Goal: Task Accomplishment & Management: Manage account settings

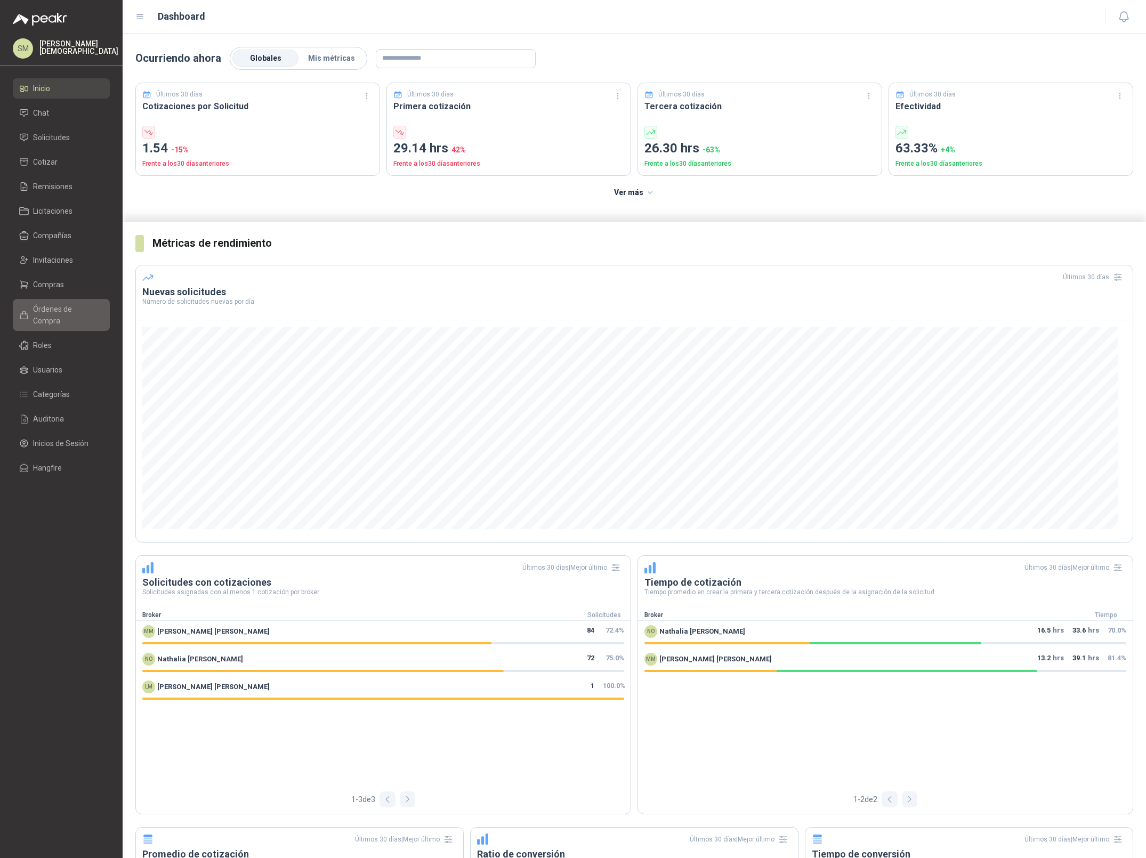
click at [65, 306] on span "Órdenes de Compra" at bounding box center [66, 314] width 67 height 23
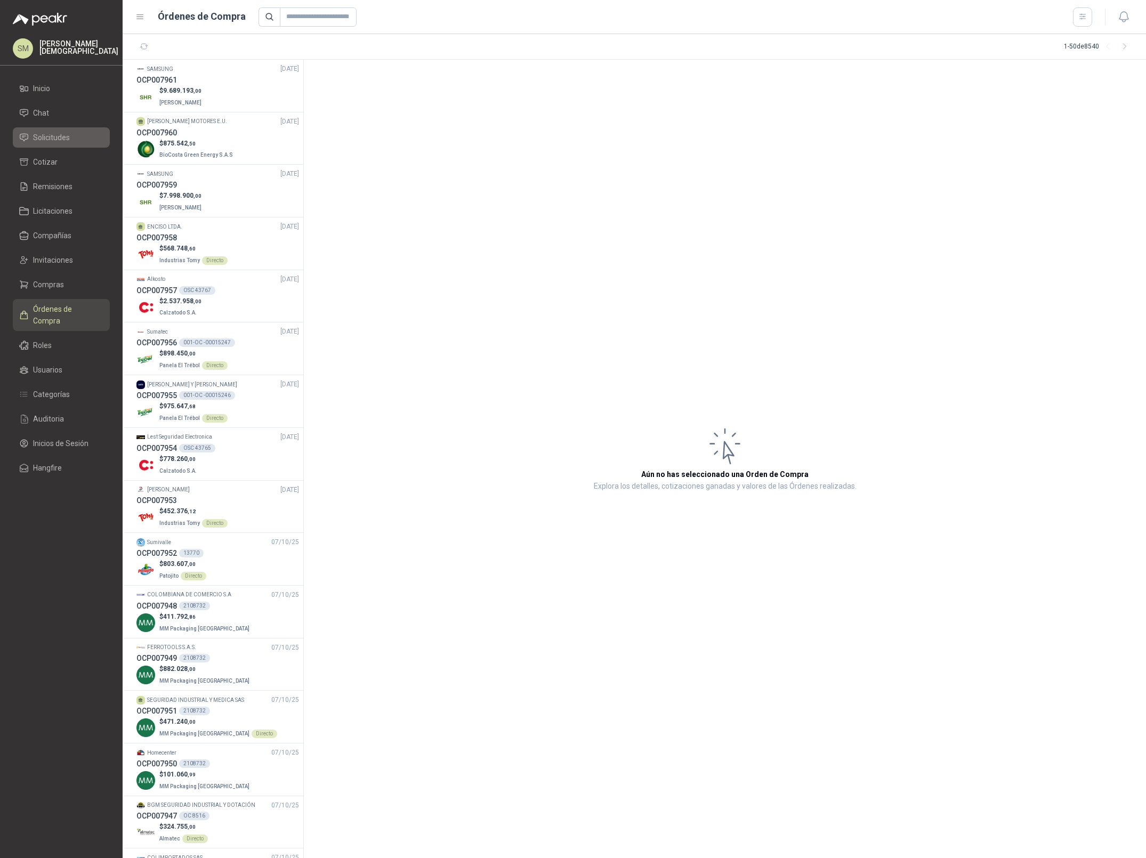
click at [52, 139] on span "Solicitudes" at bounding box center [51, 138] width 37 height 12
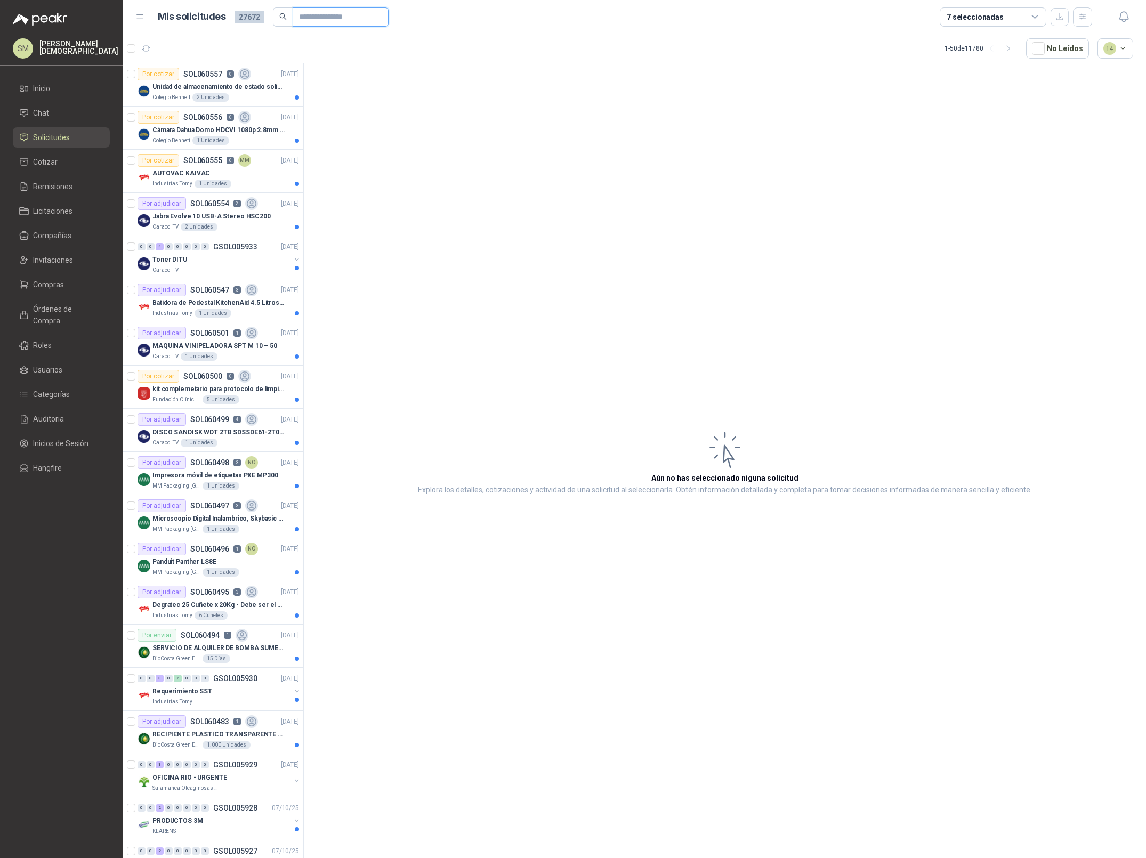
click at [325, 17] on input "text" at bounding box center [336, 17] width 75 height 18
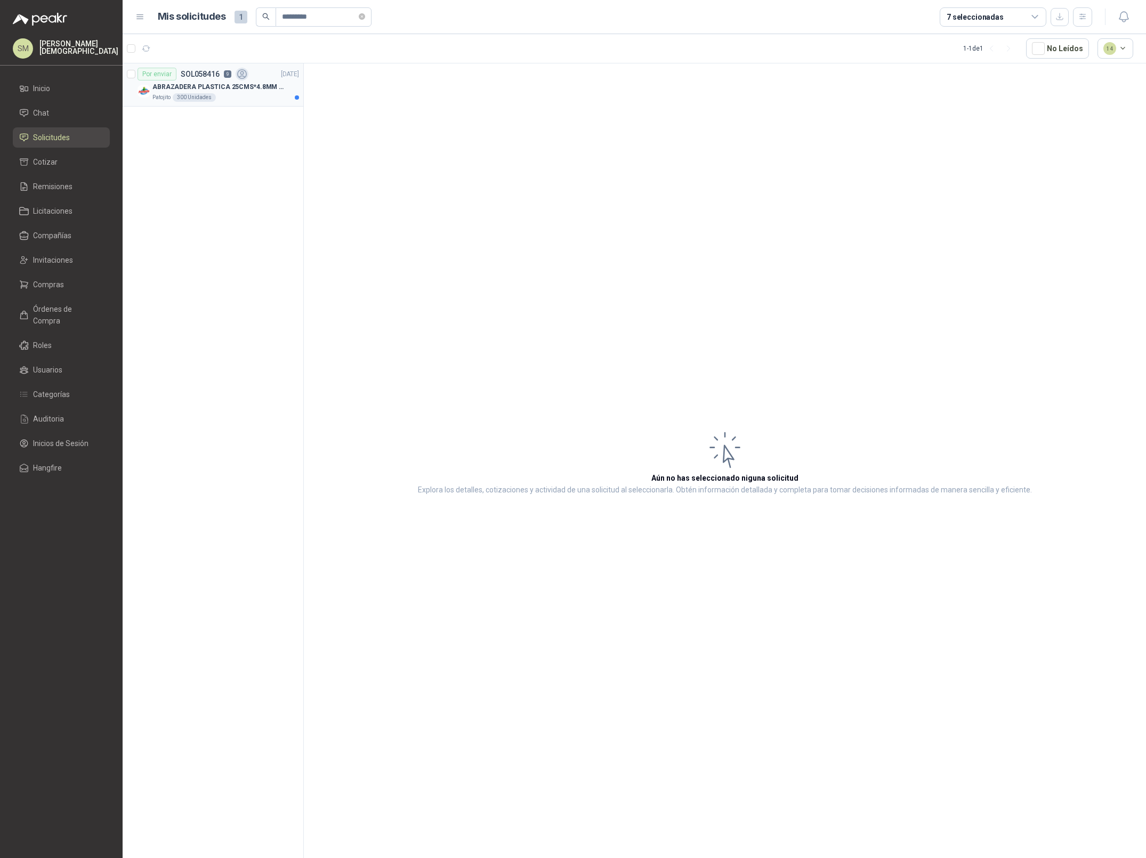
click at [245, 90] on p "ABRAZADERA PLASTICA 25CMS*4.8MM NEGRA" at bounding box center [218, 87] width 133 height 10
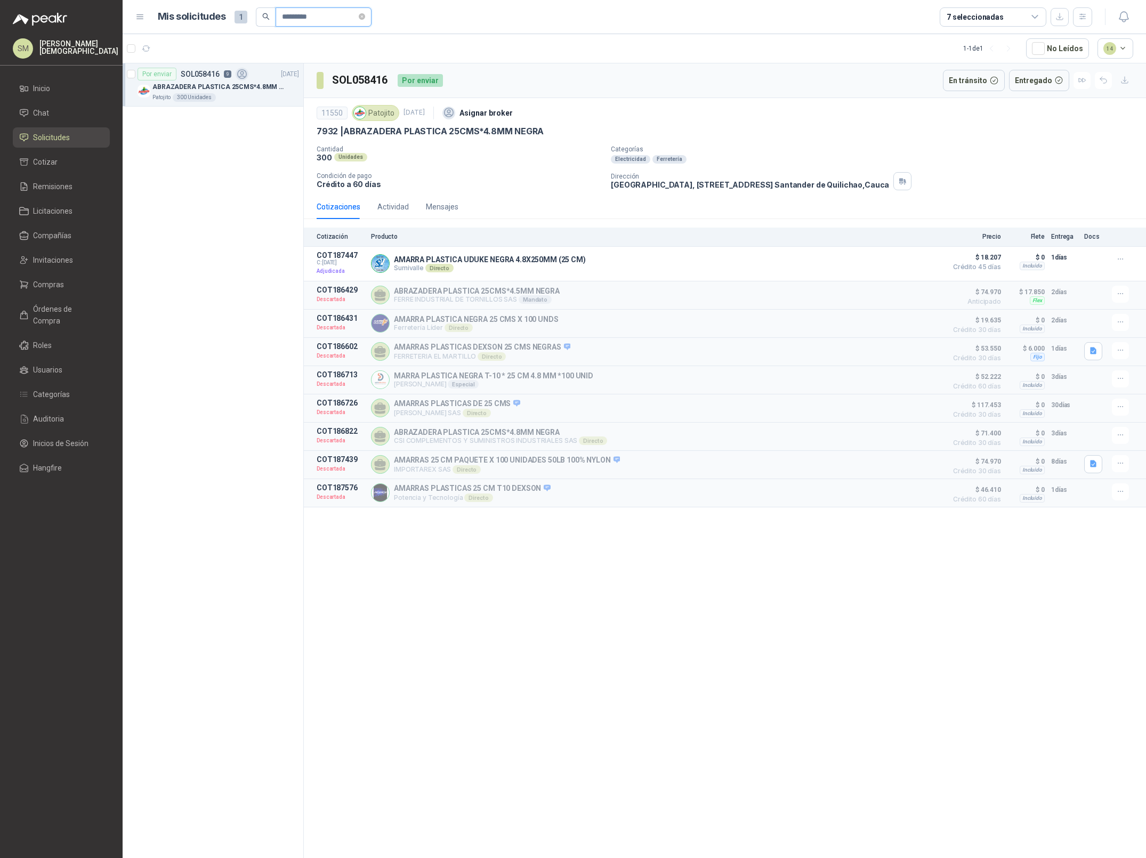
drag, startPoint x: 334, startPoint y: 19, endPoint x: 296, endPoint y: 19, distance: 38.4
click at [296, 19] on input "*********" at bounding box center [319, 17] width 75 height 18
click at [324, 20] on input "*********" at bounding box center [319, 17] width 75 height 18
click at [255, 82] on p "MALLA PLASTICA ORIFICIO DIAMANTE 3MM" at bounding box center [218, 87] width 133 height 10
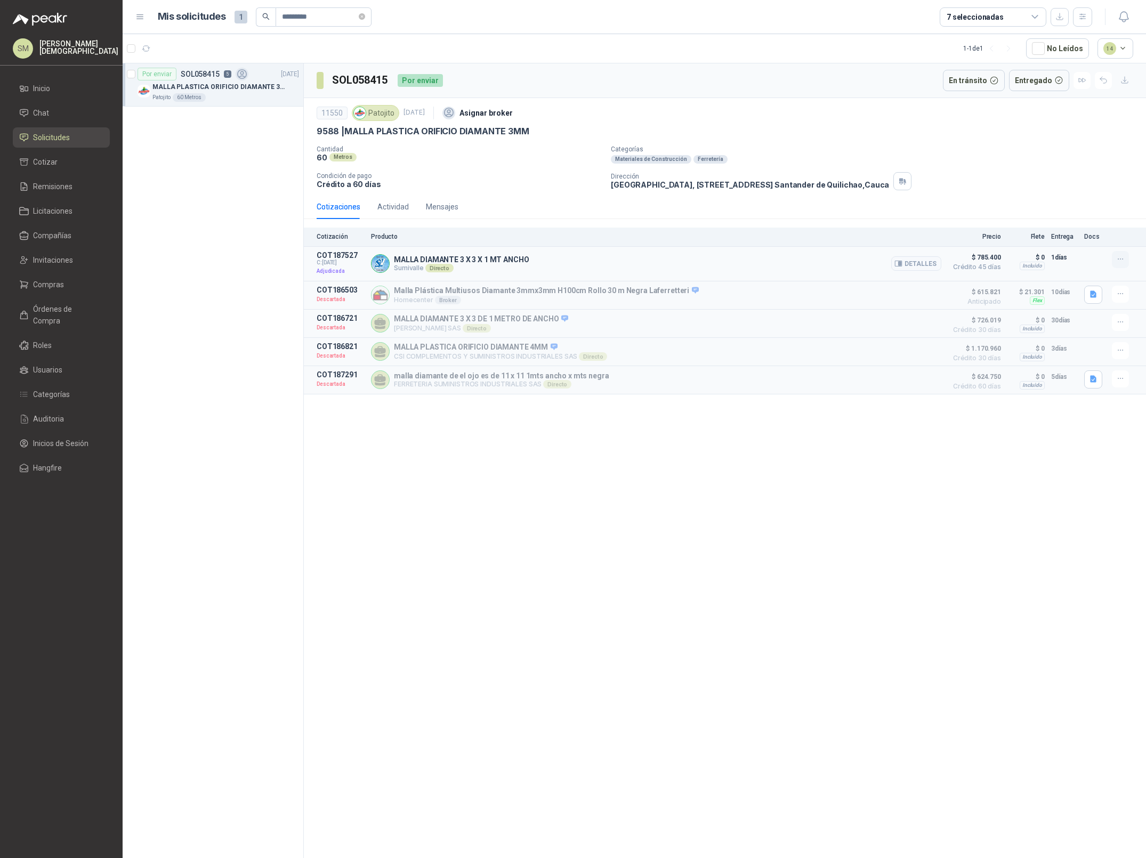
click at [1121, 260] on icon "button" at bounding box center [1120, 259] width 9 height 9
click at [1052, 204] on div "Cotizaciones Actividad Mensajes" at bounding box center [725, 207] width 816 height 25
click at [1103, 83] on icon "button" at bounding box center [1103, 80] width 9 height 9
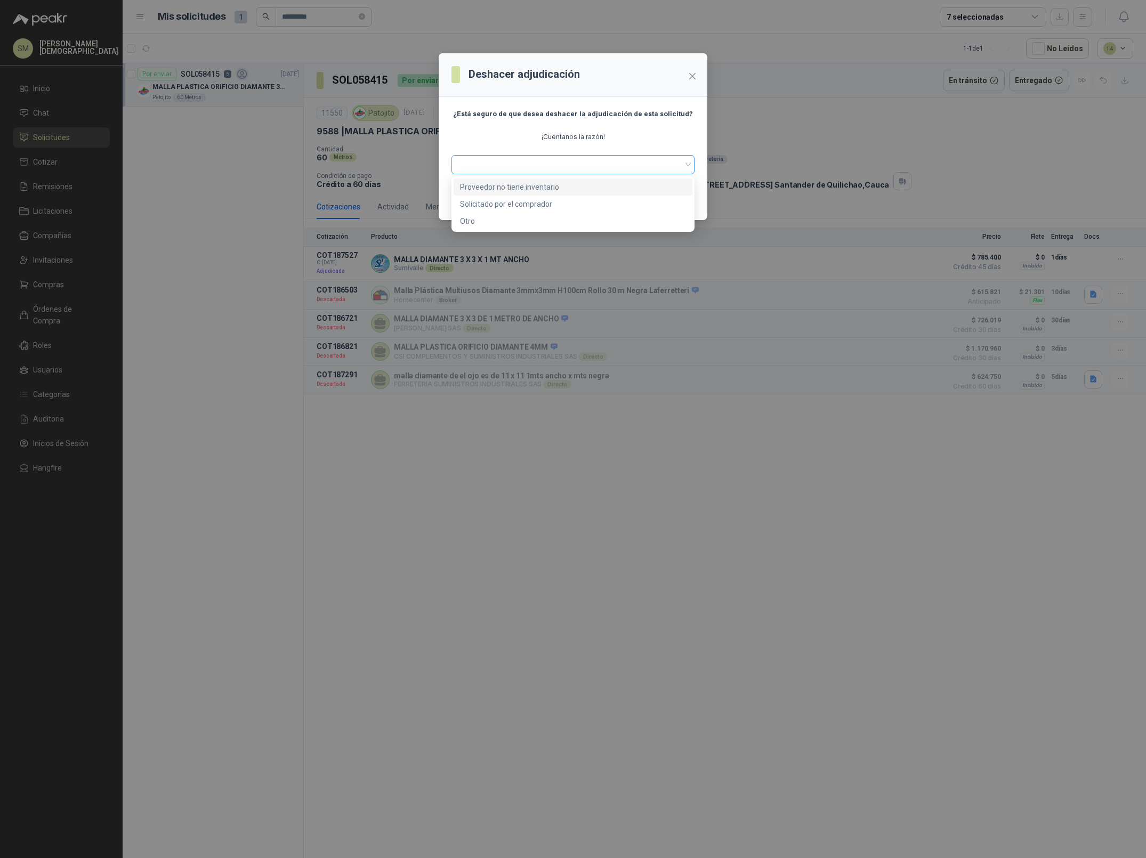
click at [557, 166] on span at bounding box center [573, 165] width 230 height 16
click at [514, 186] on div "Proveedor no tiene inventario" at bounding box center [573, 187] width 226 height 12
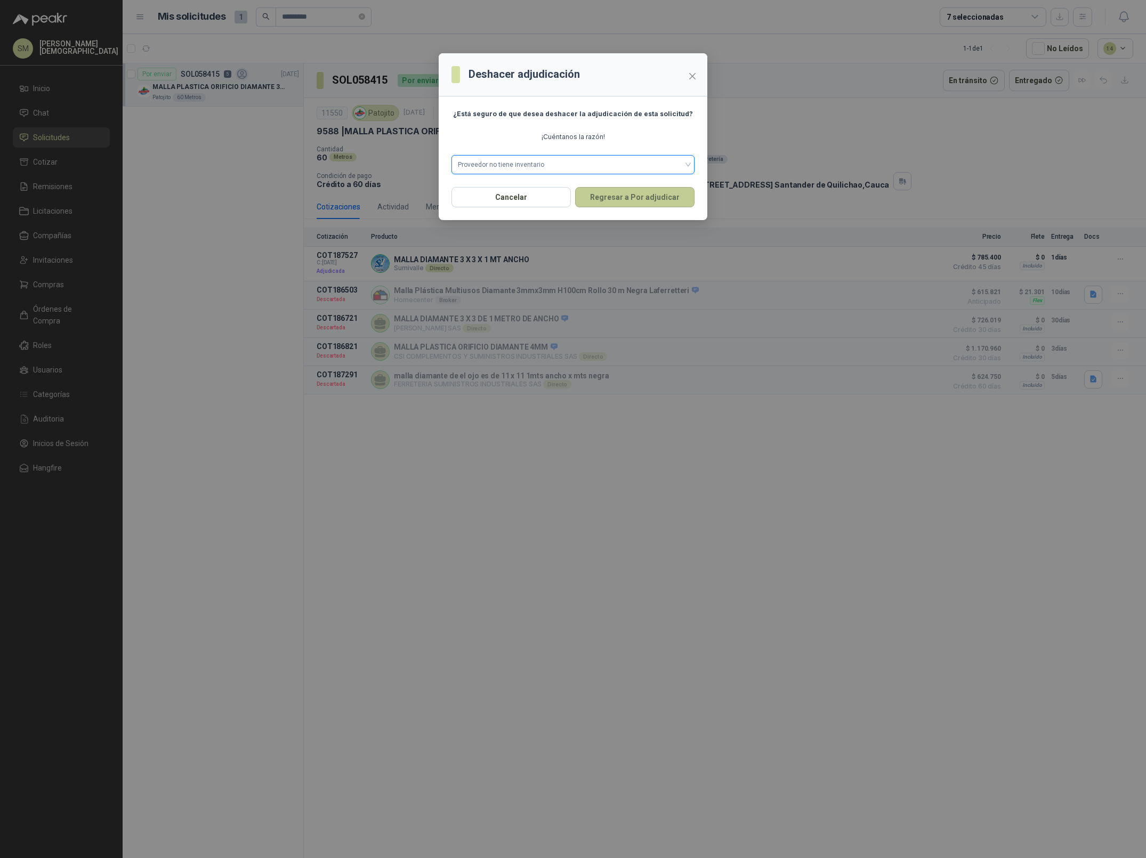
click at [644, 199] on button "Regresar a Por adjudicar" at bounding box center [634, 197] width 119 height 20
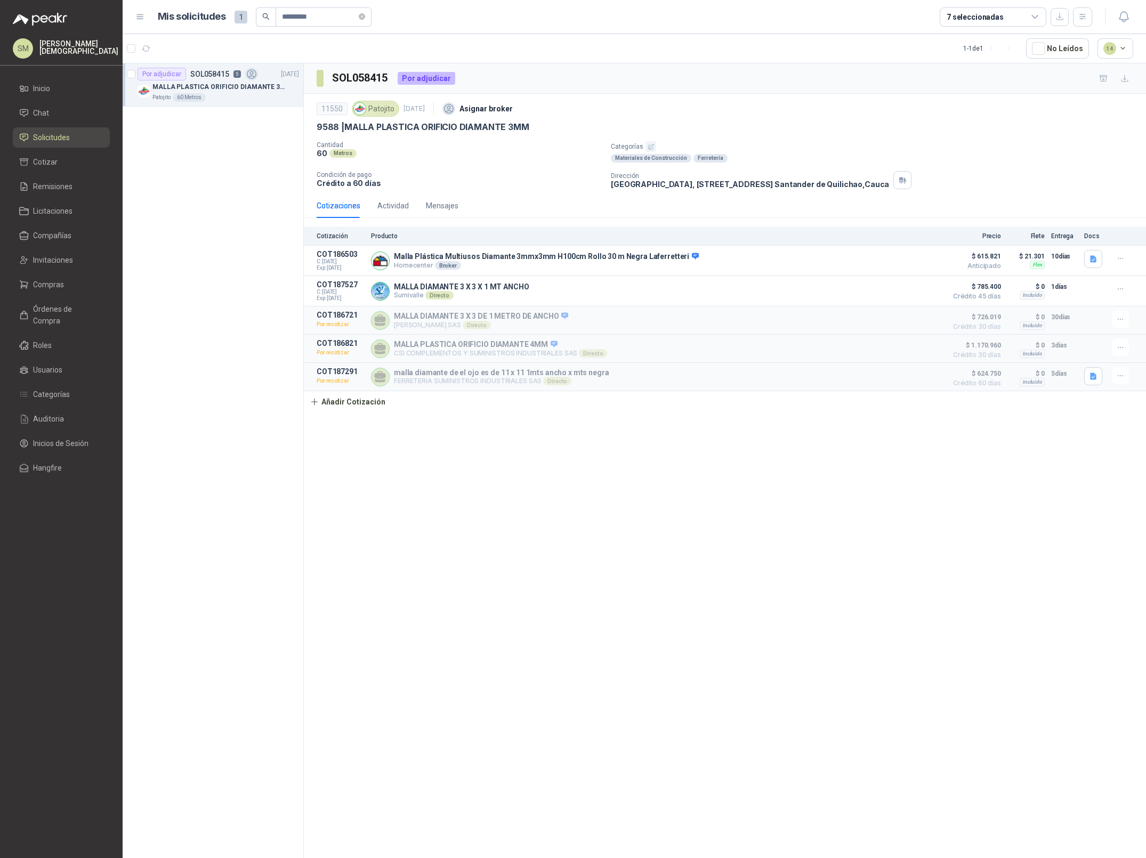
click at [368, 79] on h3 "SOL058415" at bounding box center [360, 78] width 57 height 17
copy h3 "SOL058415"
click at [333, 18] on input "*********" at bounding box center [319, 17] width 75 height 18
type input "*********"
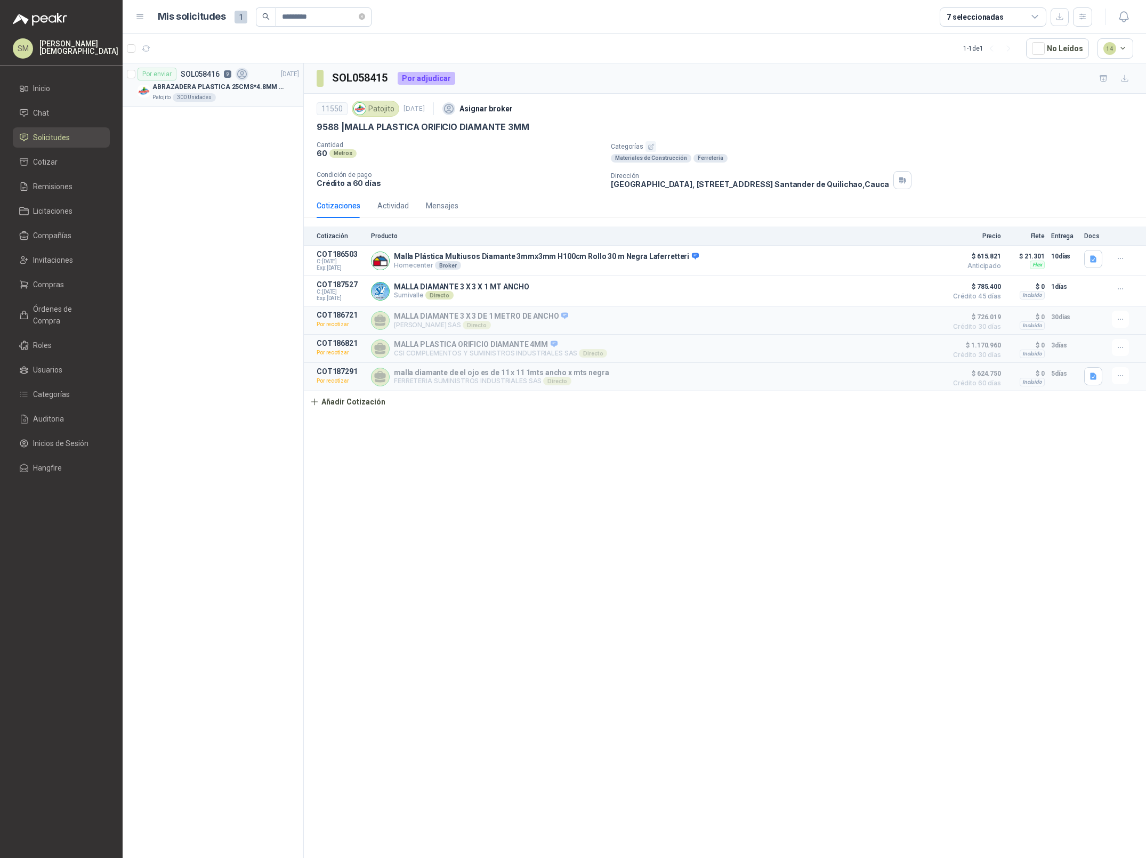
click at [245, 96] on div "Patojito 300 Unidades" at bounding box center [225, 97] width 147 height 9
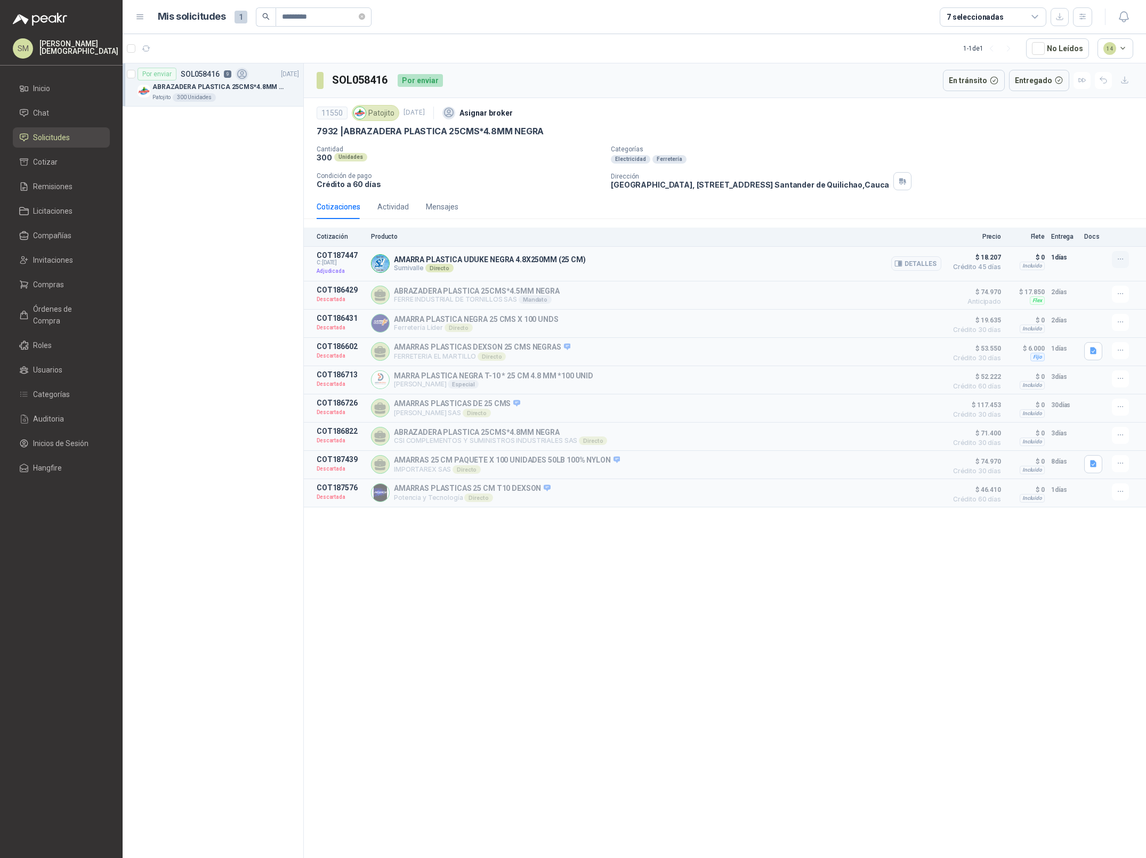
click at [1122, 261] on icon "button" at bounding box center [1120, 259] width 9 height 9
click at [1050, 164] on div "Cantidad 300 Unidades Categorías Electricidad Ferretería Condición de pago Créd…" at bounding box center [725, 167] width 816 height 45
click at [1102, 82] on icon "button" at bounding box center [1103, 80] width 9 height 9
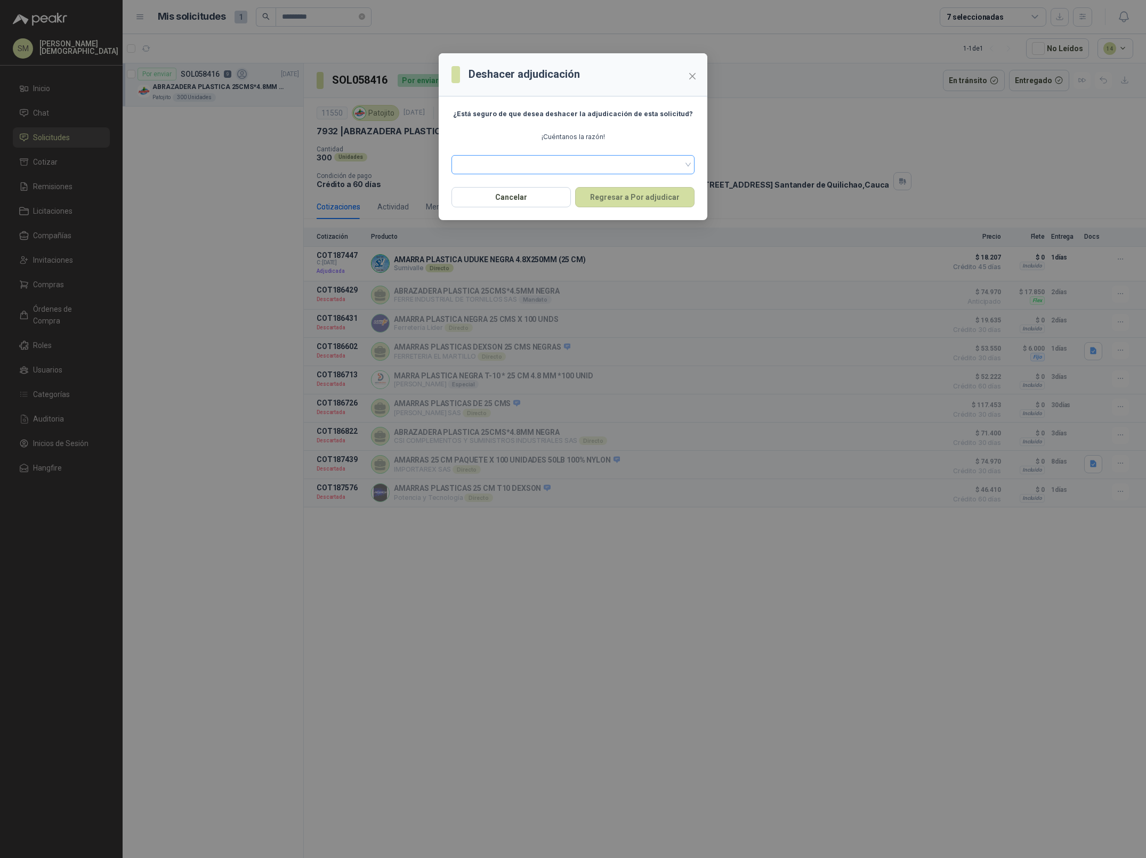
click at [536, 161] on span at bounding box center [573, 165] width 230 height 16
click at [530, 206] on div "Solicitado por el comprador" at bounding box center [573, 204] width 226 height 12
click at [628, 201] on button "Regresar a Por adjudicar" at bounding box center [634, 197] width 119 height 20
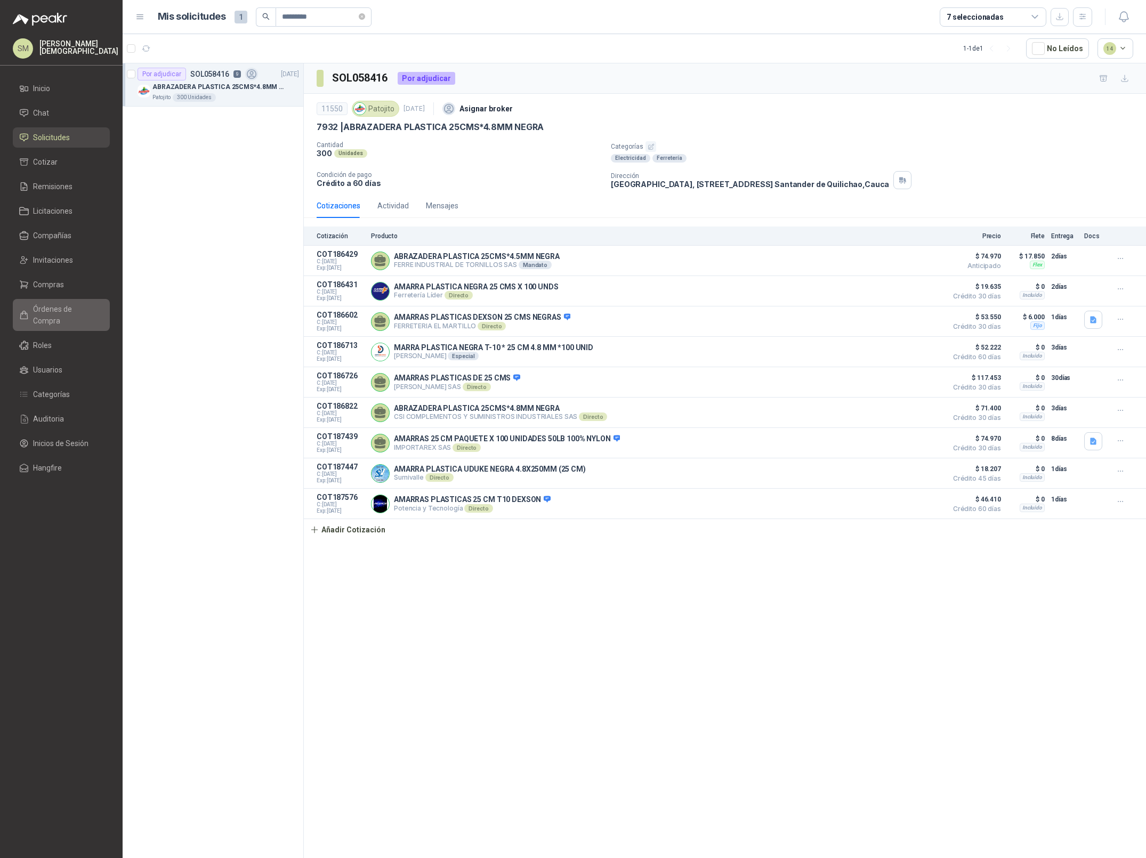
click at [69, 309] on span "Órdenes de Compra" at bounding box center [66, 314] width 67 height 23
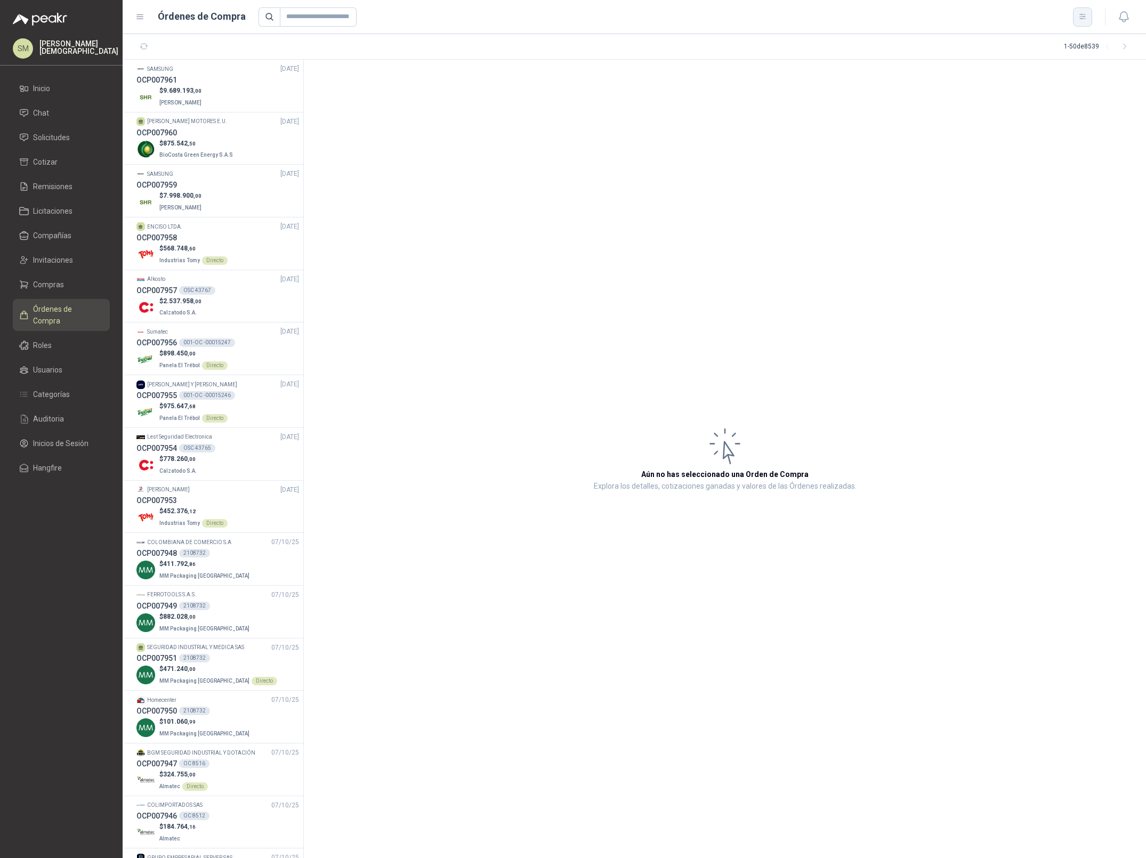
click at [1085, 19] on icon "button" at bounding box center [1082, 16] width 9 height 9
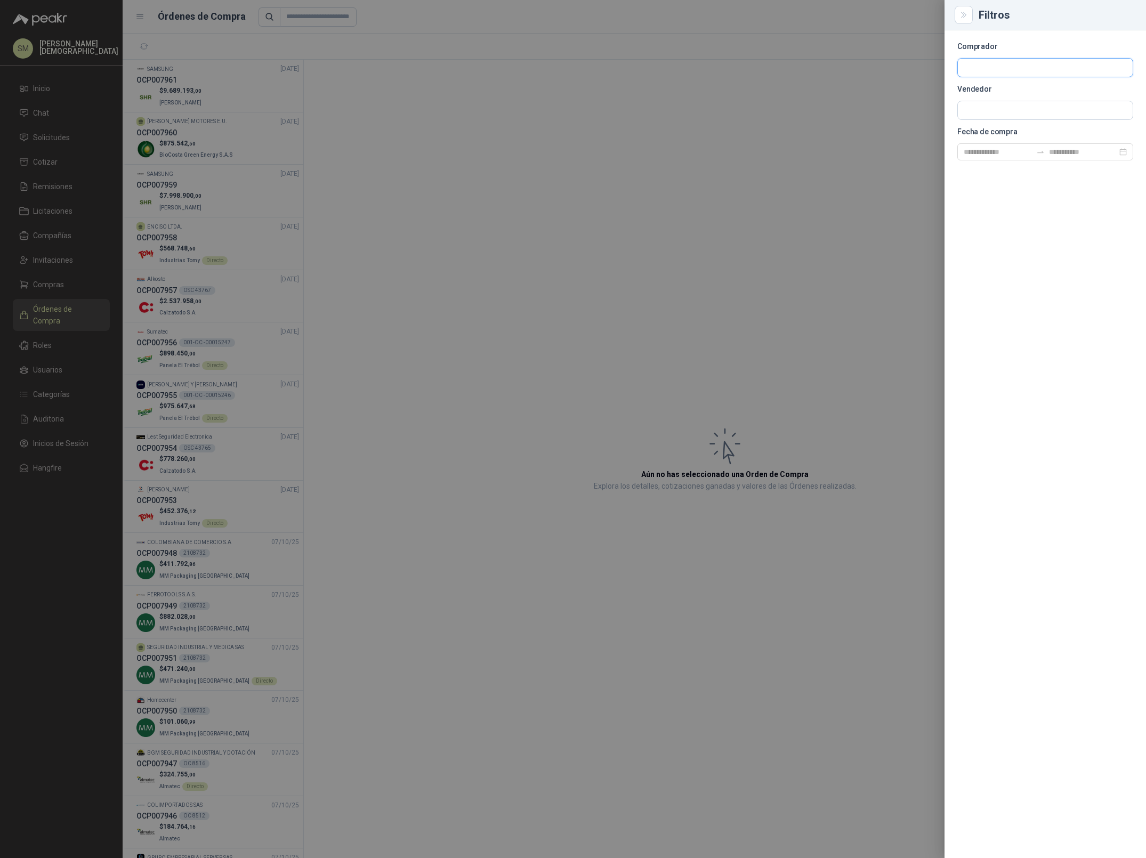
click at [994, 74] on input "text" at bounding box center [1045, 68] width 175 height 18
type input "********"
click at [1009, 94] on span "Industrias Patojito SAS -" at bounding box center [1009, 96] width 55 height 5
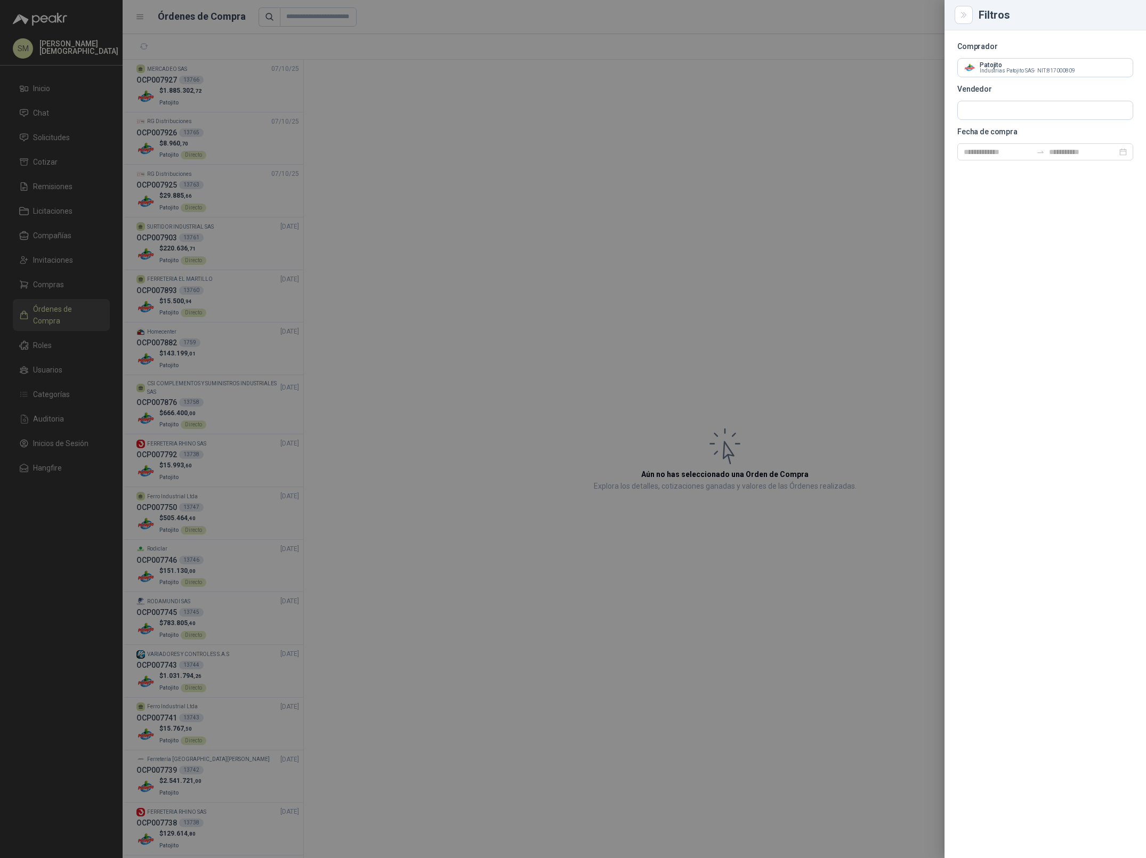
click at [544, 152] on div at bounding box center [573, 429] width 1146 height 858
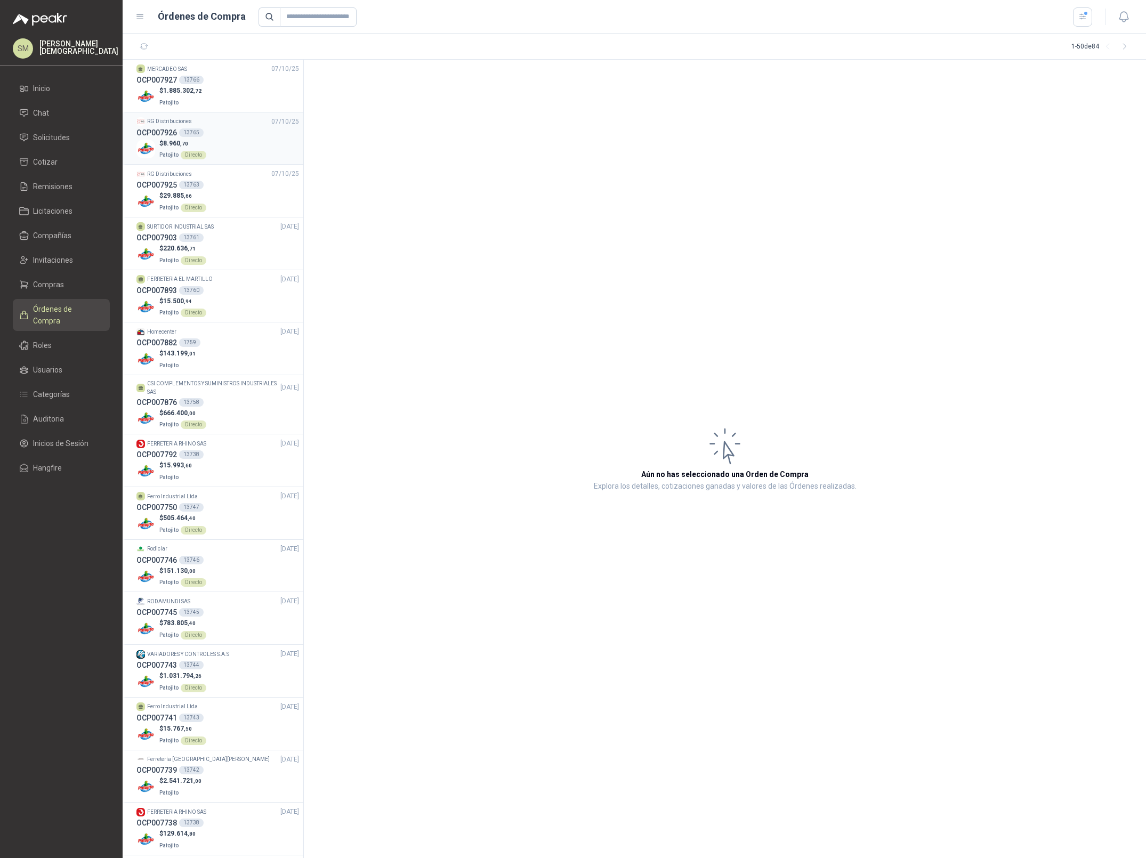
click at [253, 153] on div "$ 8.960 ,70 Patojito Directo" at bounding box center [217, 150] width 163 height 22
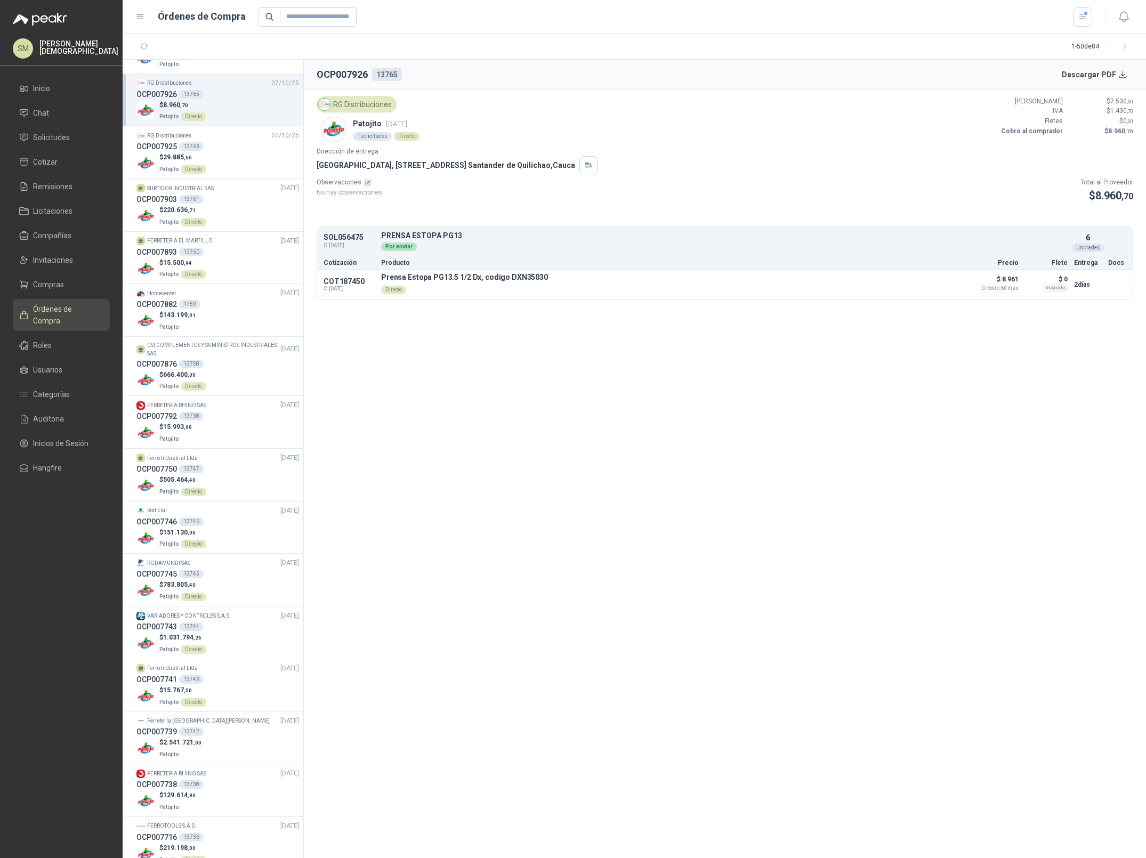
scroll to position [101, 0]
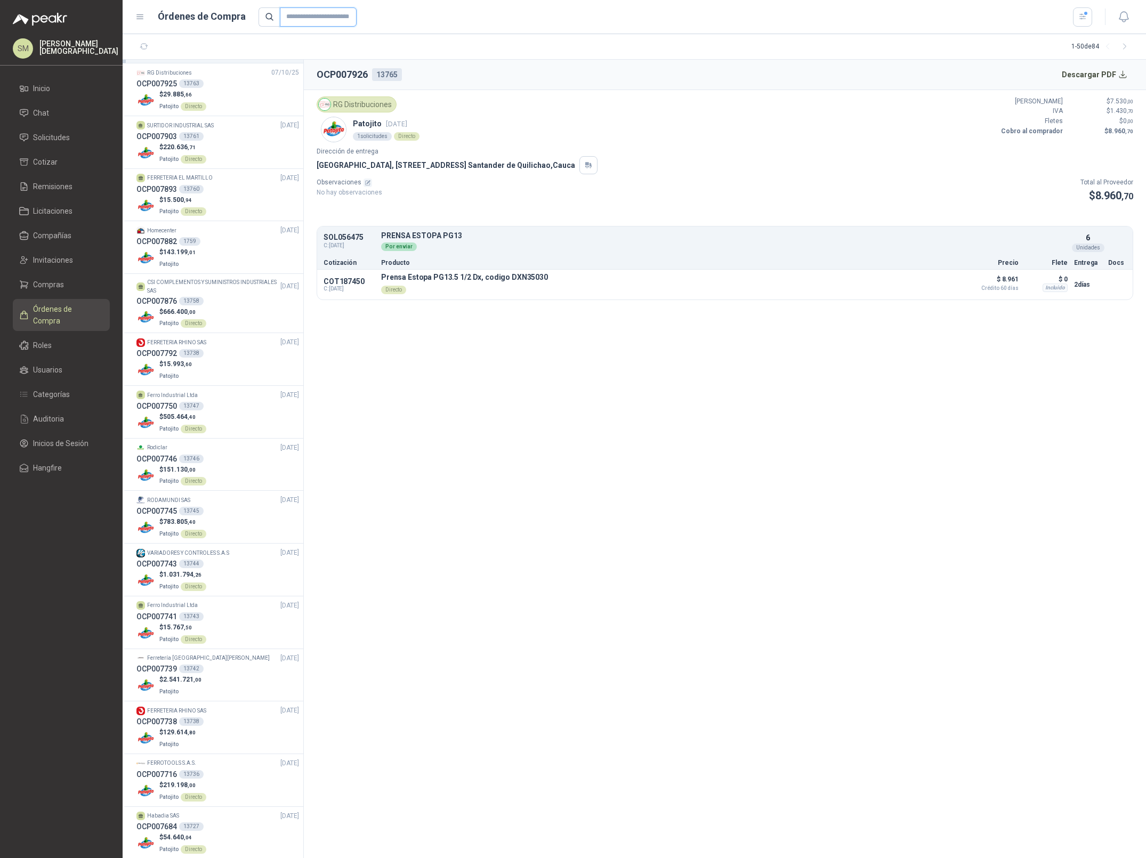
click at [339, 22] on input "text" at bounding box center [318, 16] width 77 height 19
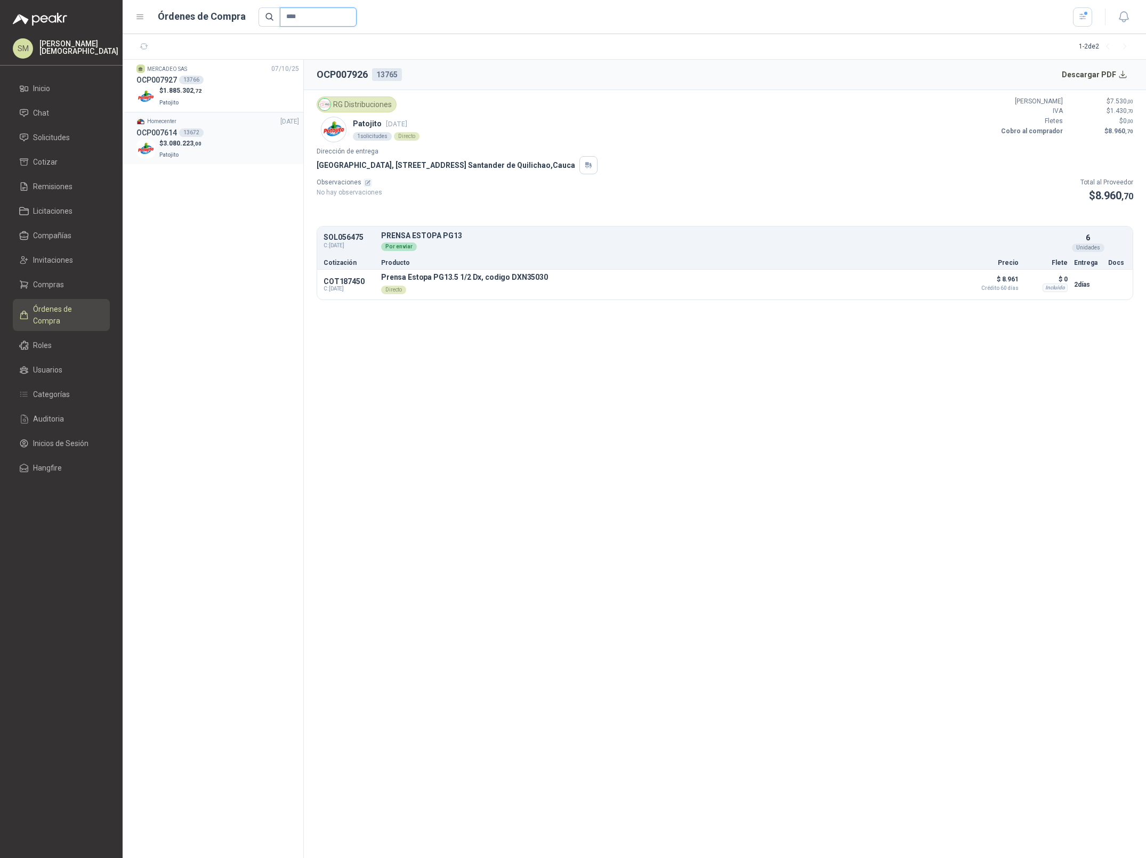
type input "****"
click at [144, 143] on img at bounding box center [145, 149] width 19 height 19
click at [943, 288] on button "Detalles" at bounding box center [934, 285] width 50 height 14
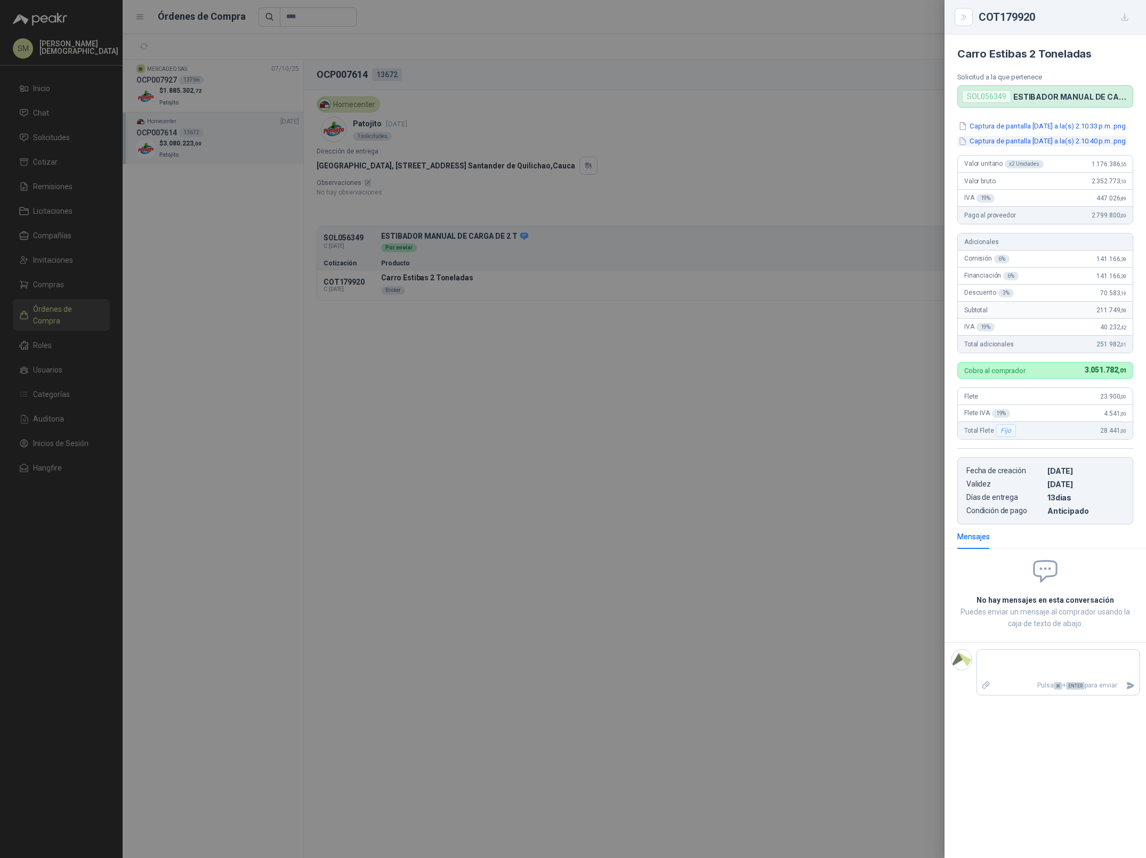
click at [1032, 147] on button "Captura de pantalla [DATE] a la(s) 2.10.40 p.m..png" at bounding box center [1041, 141] width 169 height 11
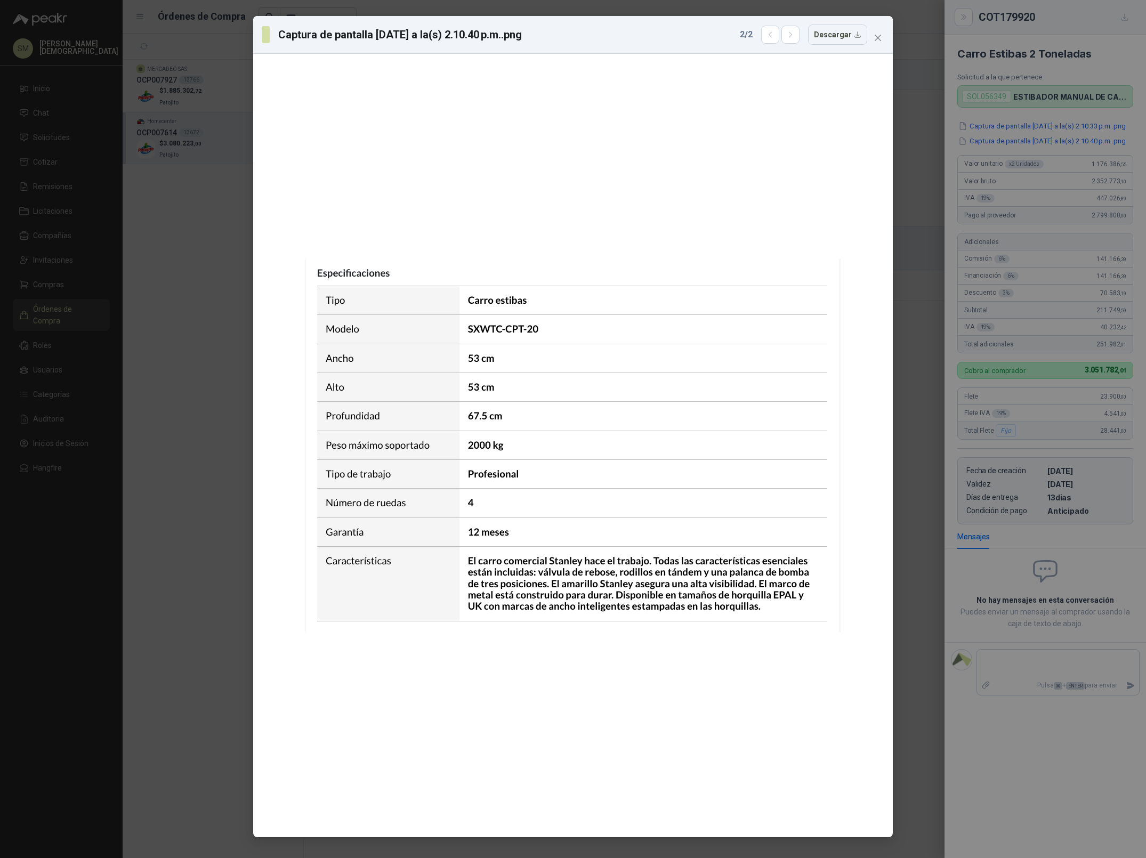
click at [885, 46] on div "Captura de pantalla [DATE] a la(s) 2.10.40 p.m..png 2 / 2 Descargar" at bounding box center [573, 35] width 640 height 38
click at [880, 38] on icon "close" at bounding box center [877, 38] width 9 height 9
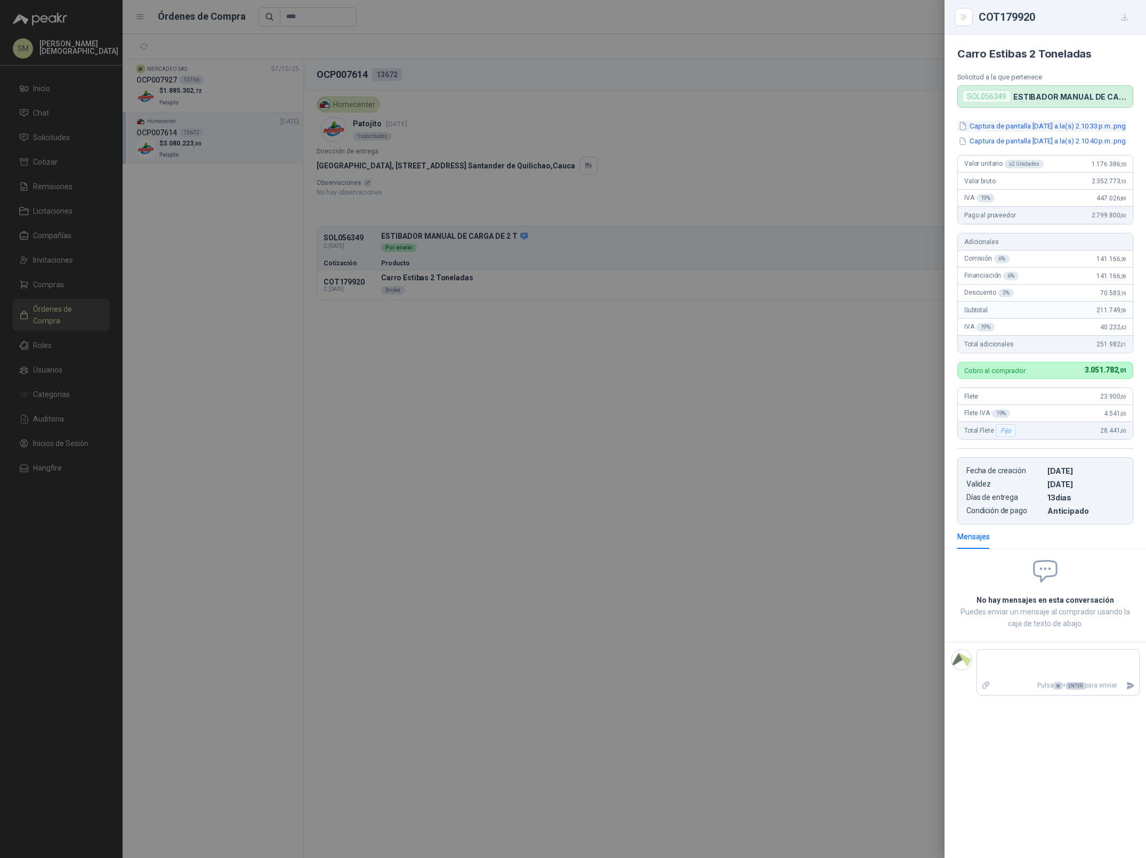
click at [1061, 132] on button "Captura de pantalla [DATE] a la(s) 2.10.33 p.m..png" at bounding box center [1041, 125] width 169 height 11
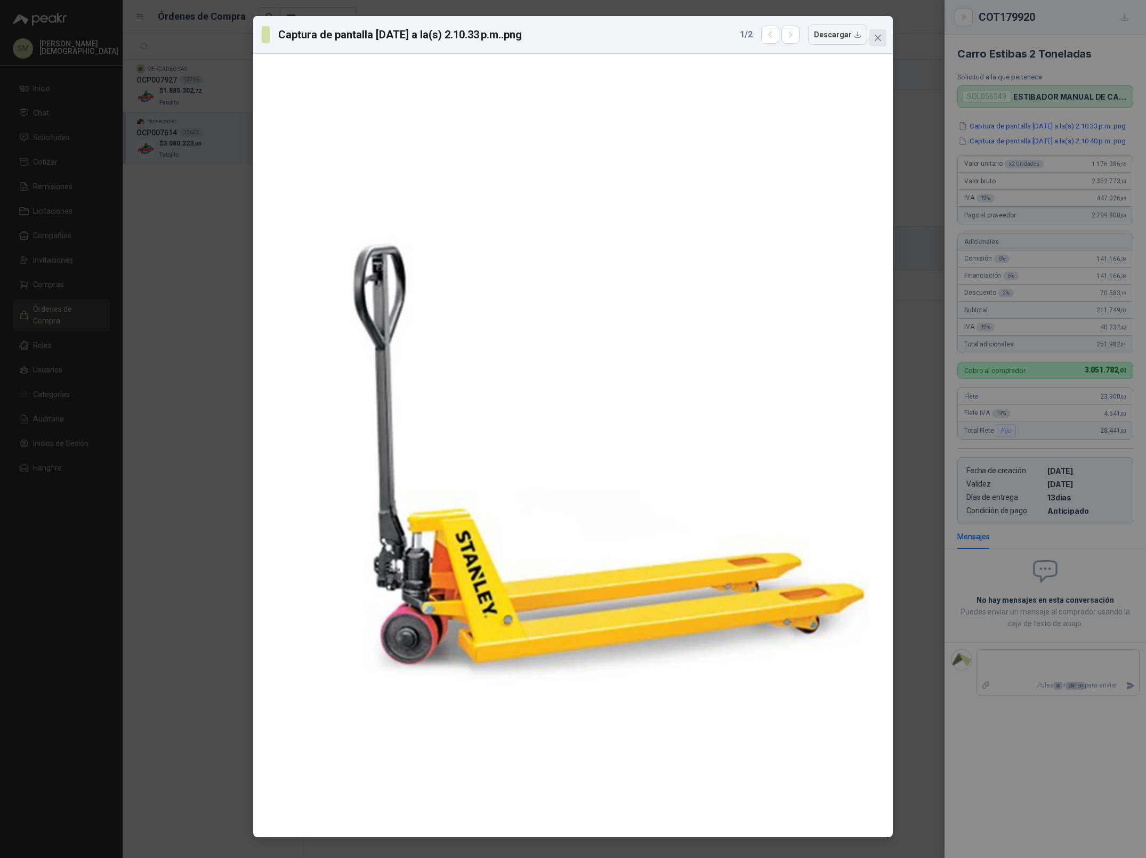
click at [878, 37] on icon "close" at bounding box center [877, 38] width 9 height 9
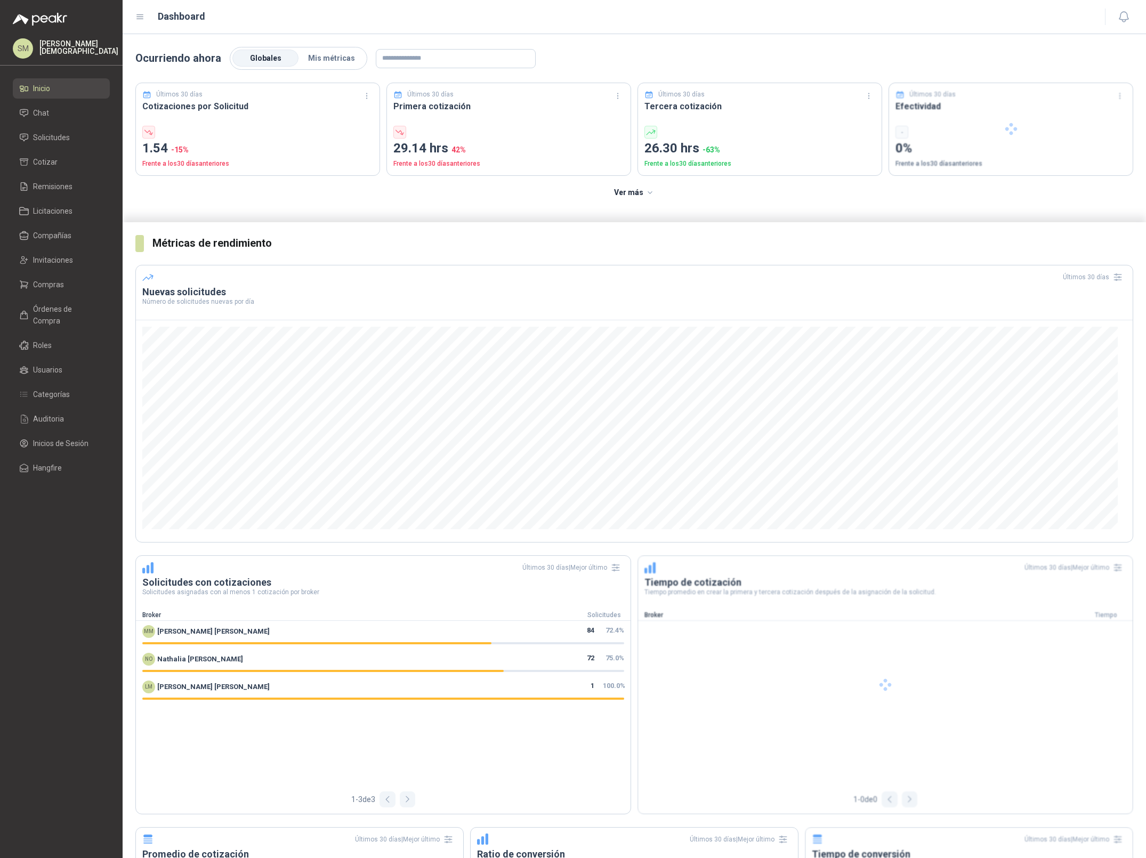
click at [70, 44] on p "Simón Mosquera" at bounding box center [78, 47] width 79 height 15
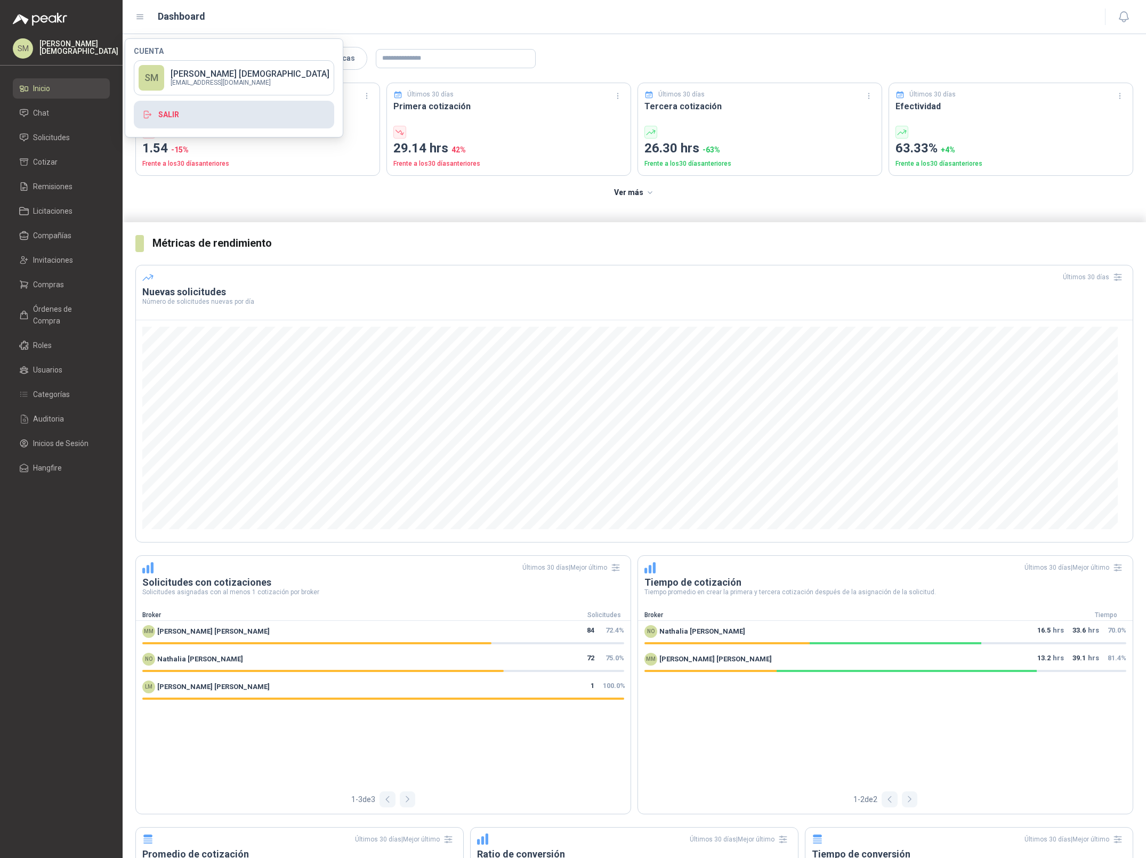
click at [183, 116] on button "Salir" at bounding box center [234, 115] width 200 height 28
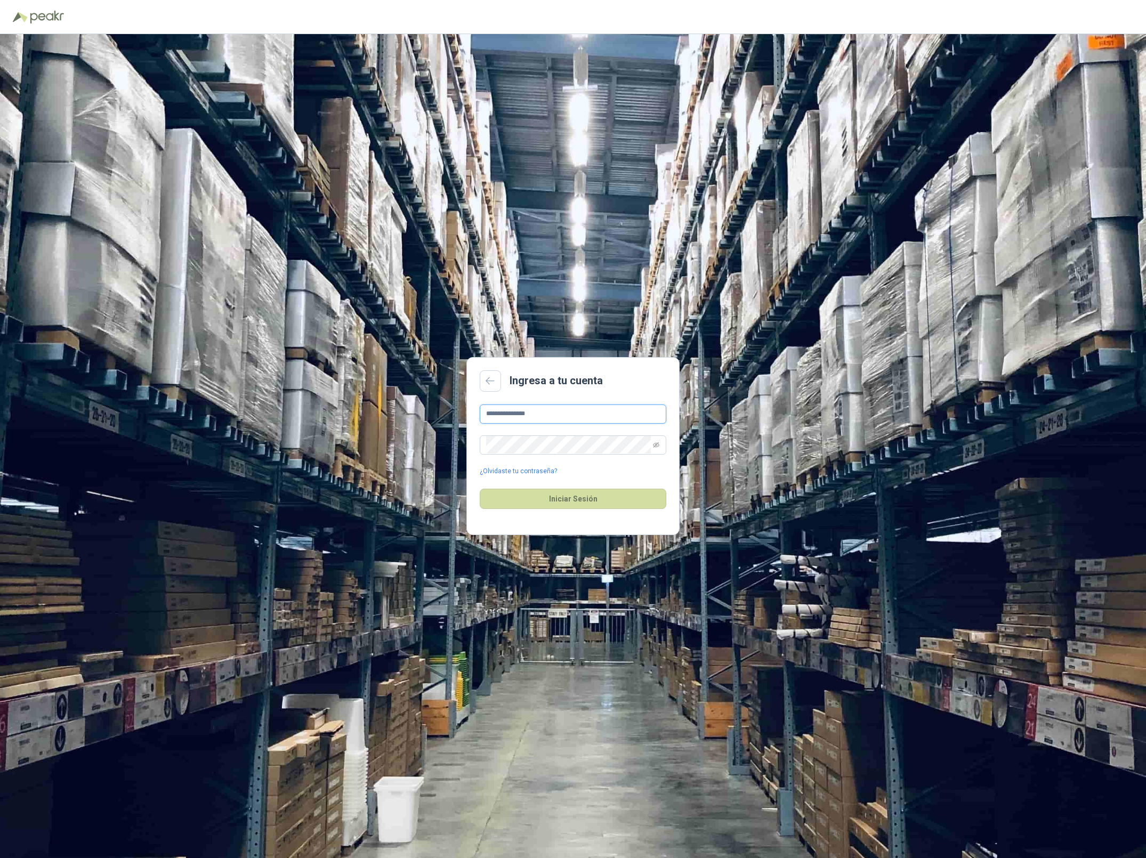
click at [577, 412] on input "**********" at bounding box center [573, 414] width 187 height 19
type input "**********"
click at [573, 498] on button "Iniciar Sesión" at bounding box center [573, 499] width 187 height 20
